Goal: Task Accomplishment & Management: Manage account settings

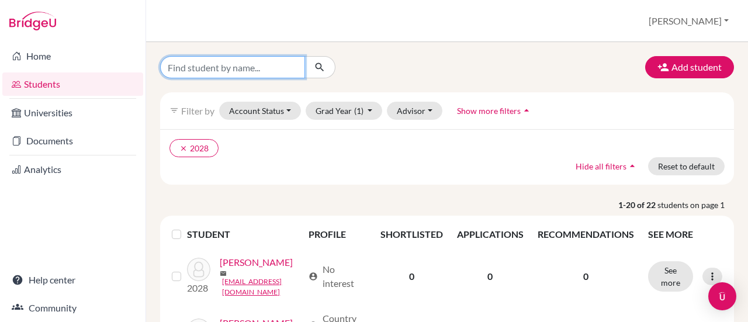
click at [250, 67] on input "Find student by name..." at bounding box center [232, 67] width 145 height 22
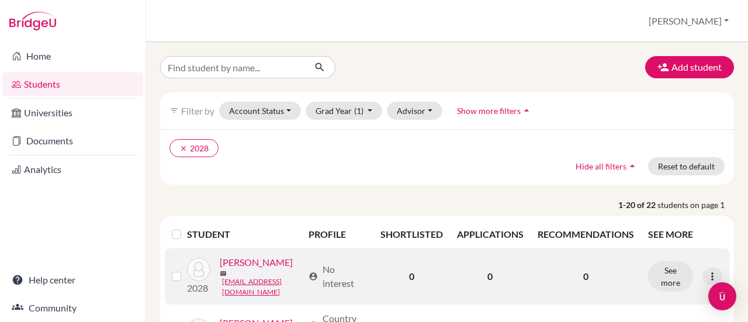
click at [220, 269] on link "[PERSON_NAME]" at bounding box center [256, 262] width 73 height 14
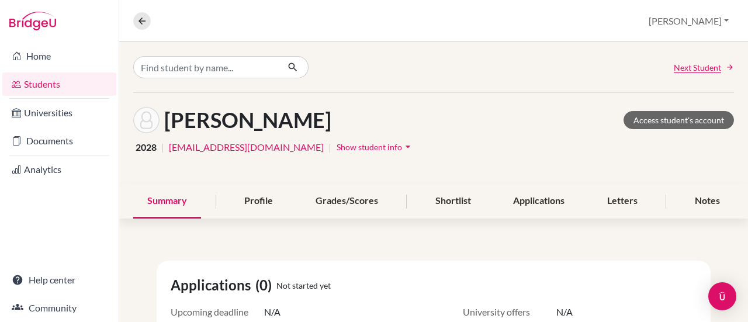
click at [337, 147] on span "Show student info" at bounding box center [369, 147] width 65 height 10
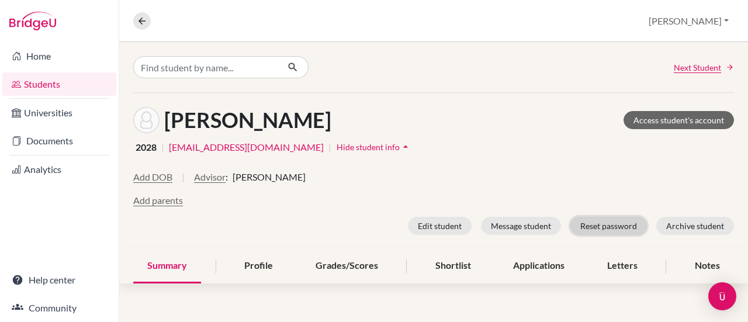
click at [583, 225] on button "Reset password" at bounding box center [608, 226] width 77 height 18
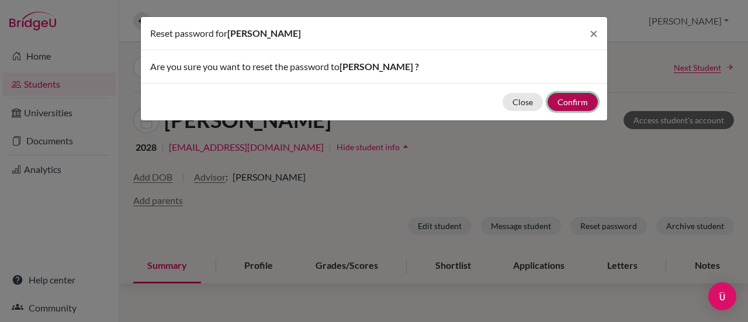
click at [580, 105] on button "Confirm" at bounding box center [573, 102] width 50 height 18
